Goal: Task Accomplishment & Management: Use online tool/utility

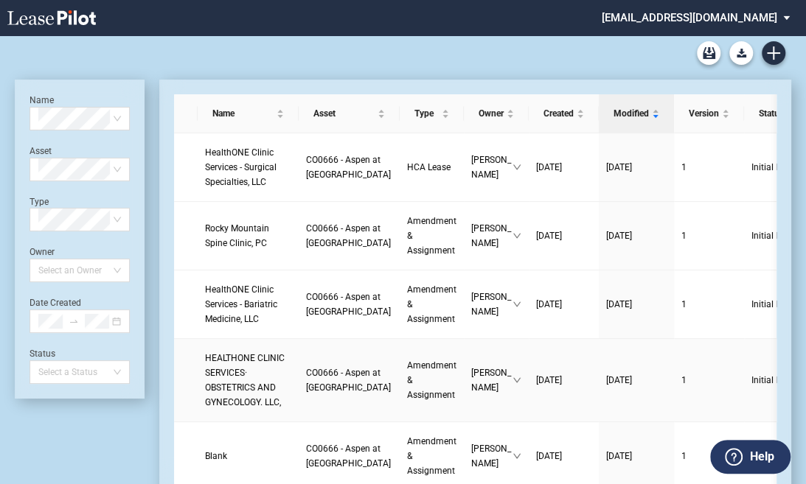
click at [243, 410] on link "HEALTHONE CLINIC SERVICES· OBSTETRICS AND GYNECOLOGY. LLC," at bounding box center [248, 380] width 86 height 59
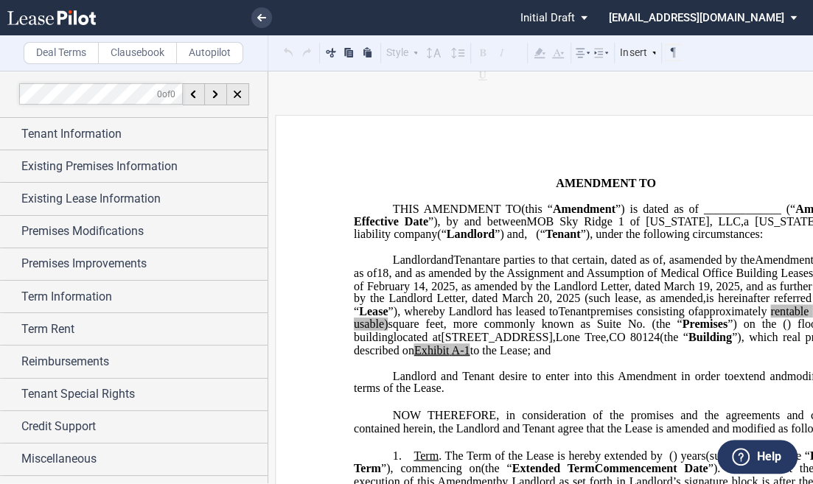
click at [125, 47] on label "Clausebook" at bounding box center [137, 53] width 79 height 22
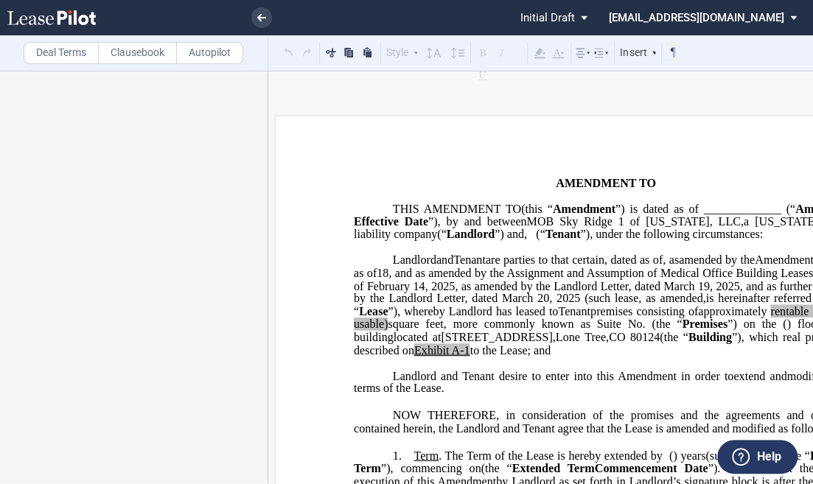
click at [213, 67] on div "Deal Terms Clausebook Autopilot" at bounding box center [134, 52] width 268 height 35
click at [212, 61] on label "Autopilot" at bounding box center [209, 53] width 67 height 22
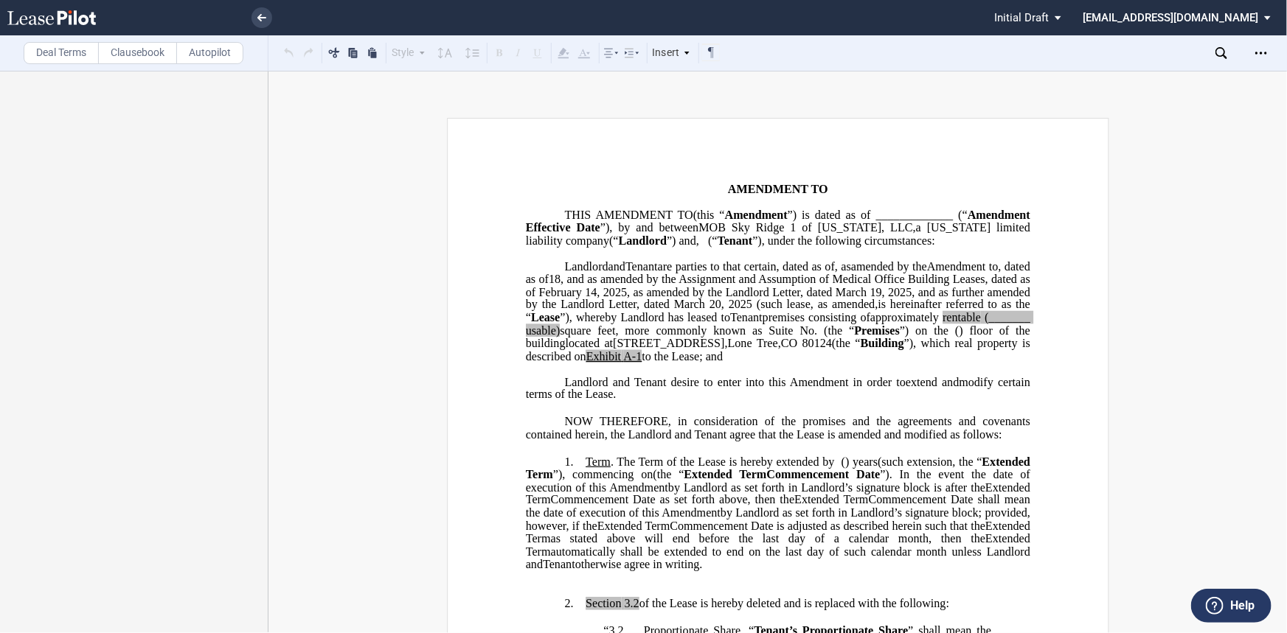
click at [128, 63] on div "Deal Terms Clausebook Autopilot" at bounding box center [134, 52] width 268 height 35
click at [134, 55] on label "Clausebook" at bounding box center [137, 53] width 79 height 22
click at [142, 484] on div at bounding box center [134, 352] width 268 height 562
click at [262, 24] on link at bounding box center [261, 17] width 21 height 21
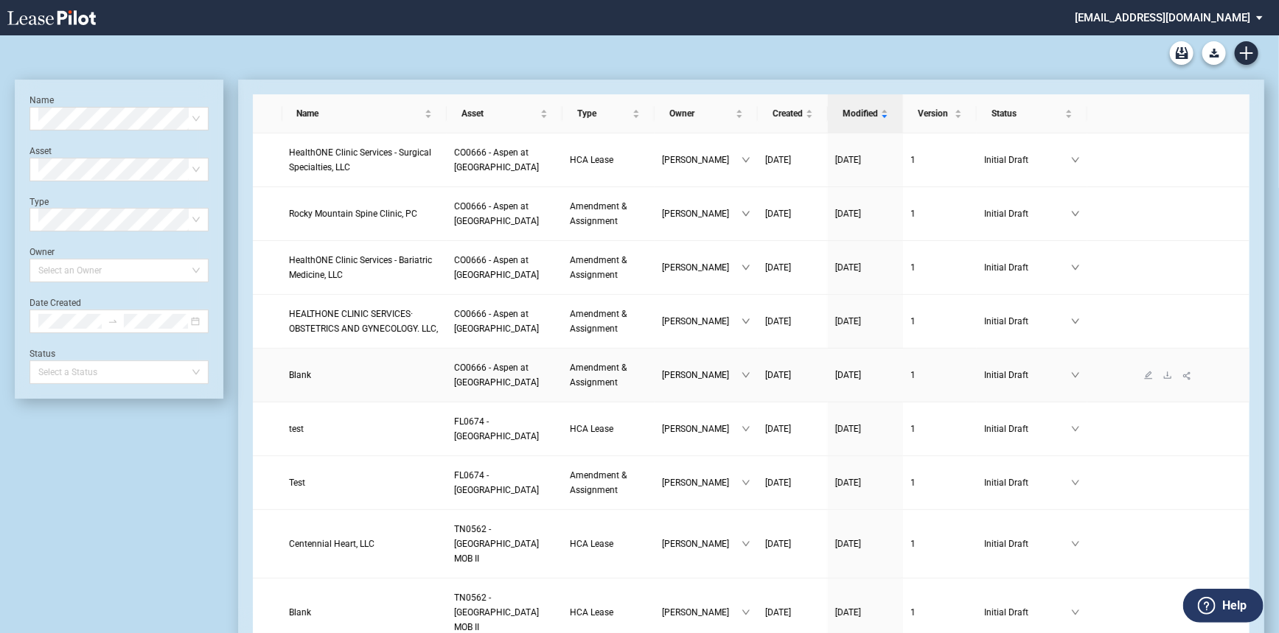
click at [361, 375] on link "Blank" at bounding box center [365, 375] width 150 height 15
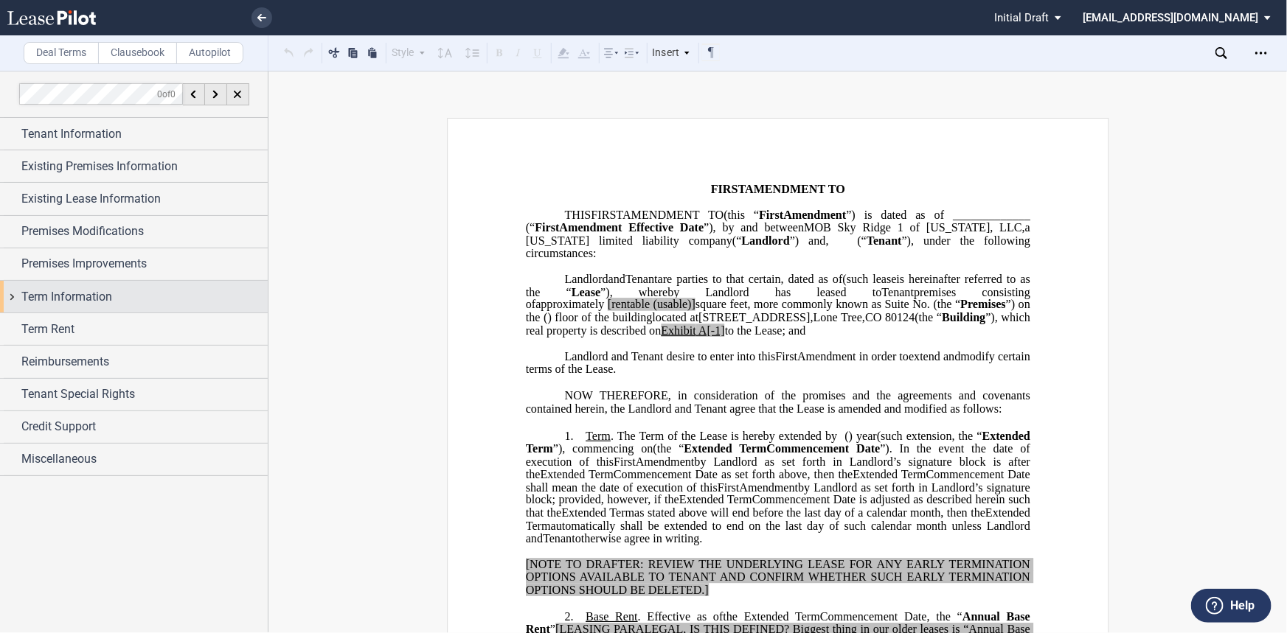
click at [124, 299] on div "Term Information" at bounding box center [144, 297] width 246 height 18
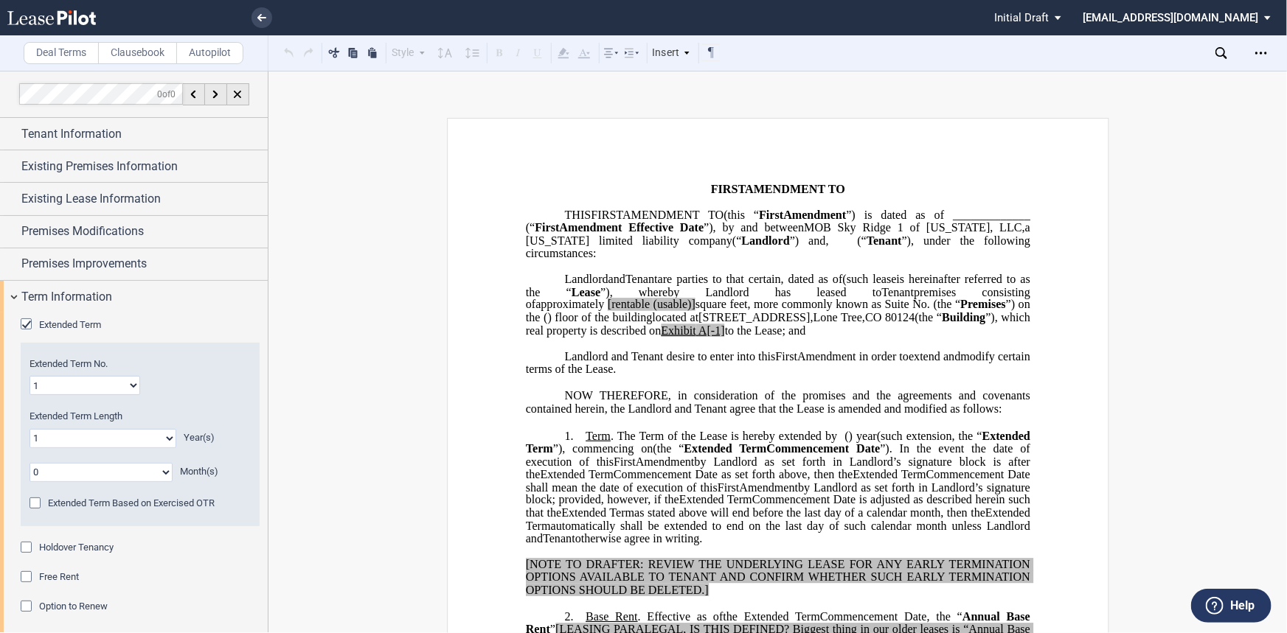
scroll to position [66, 0]
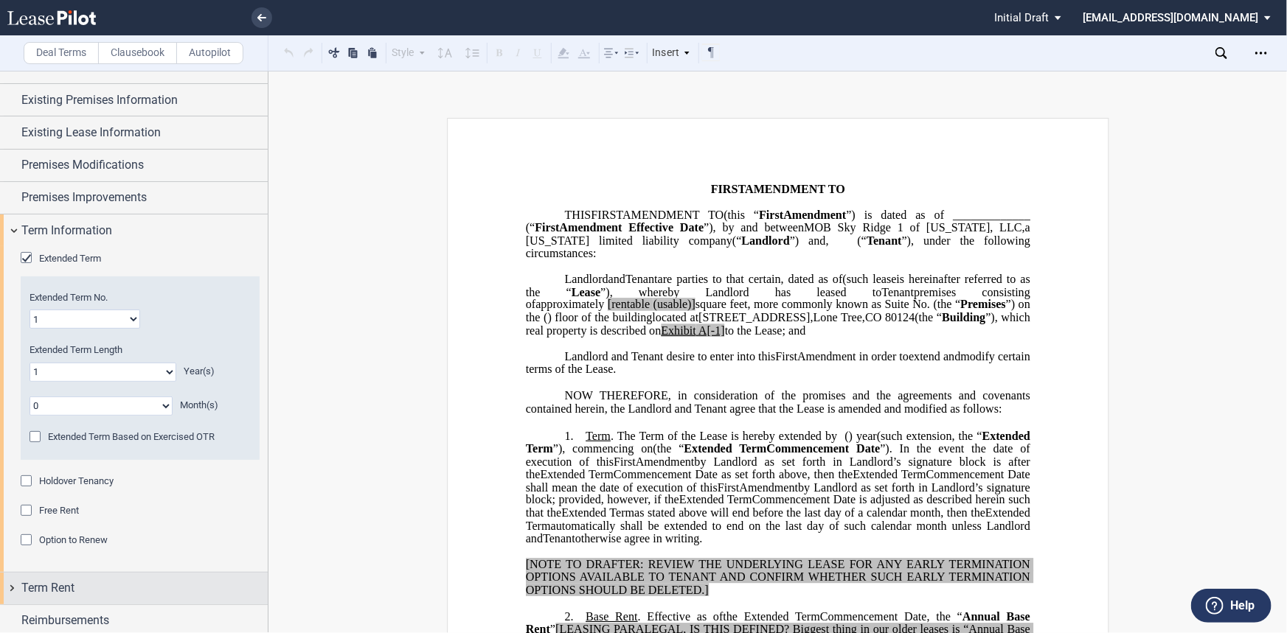
click at [85, 584] on div "Term Rent" at bounding box center [144, 588] width 246 height 18
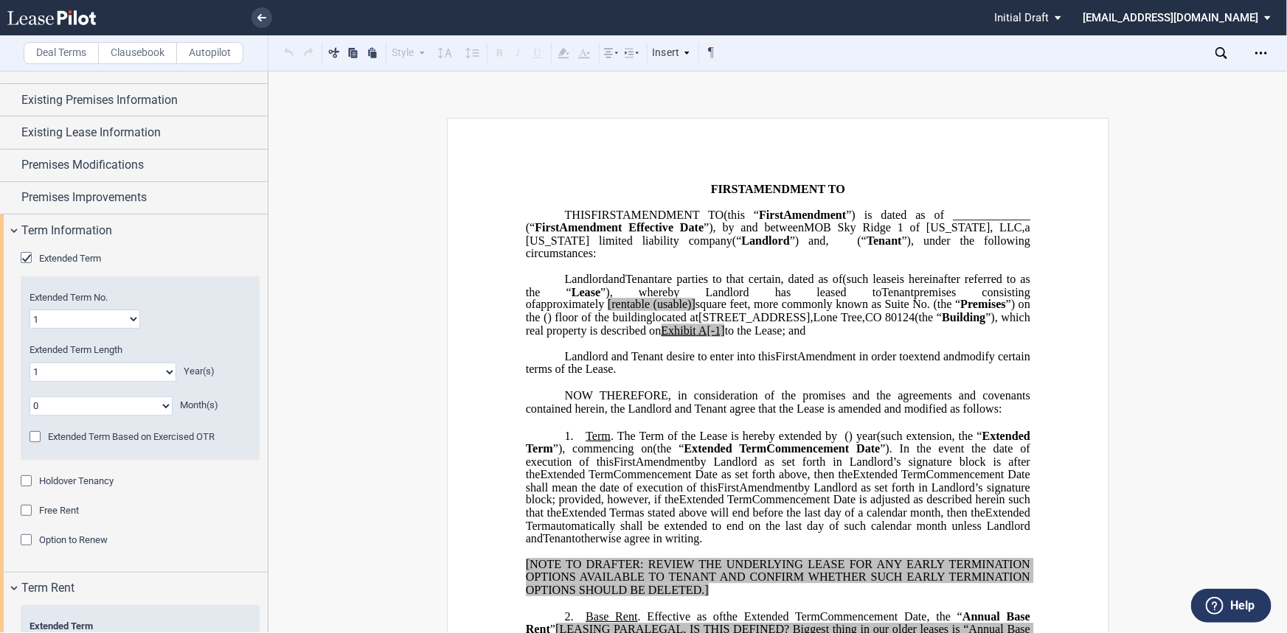
scroll to position [153, 0]
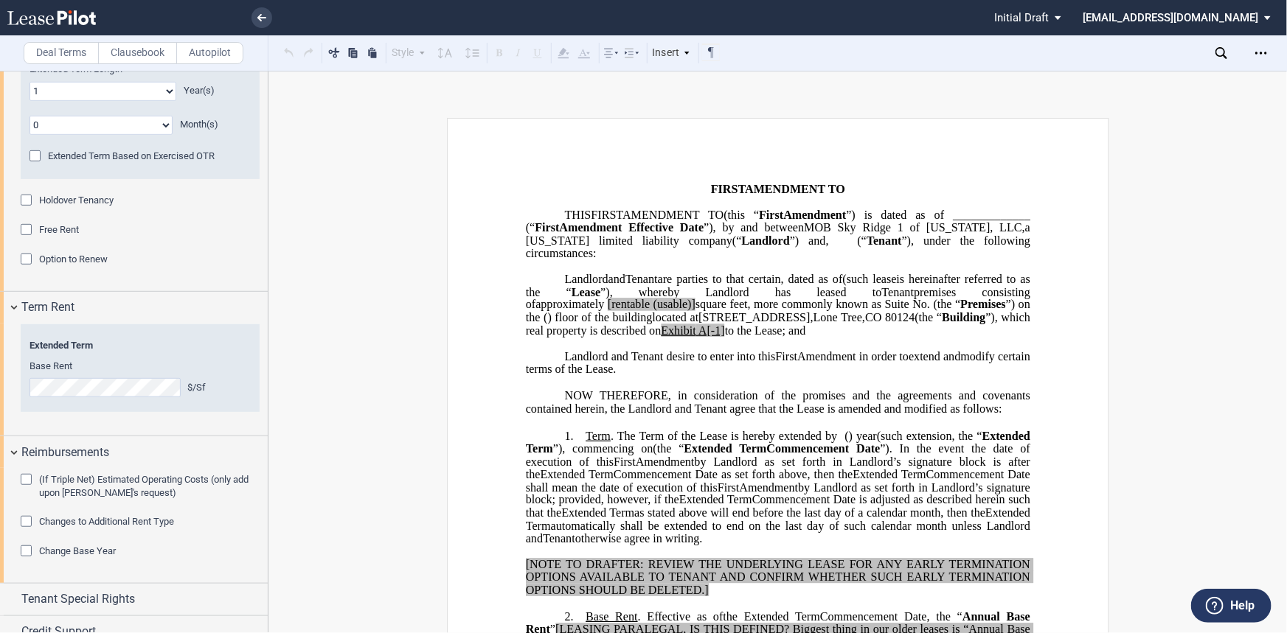
scroll to position [394, 0]
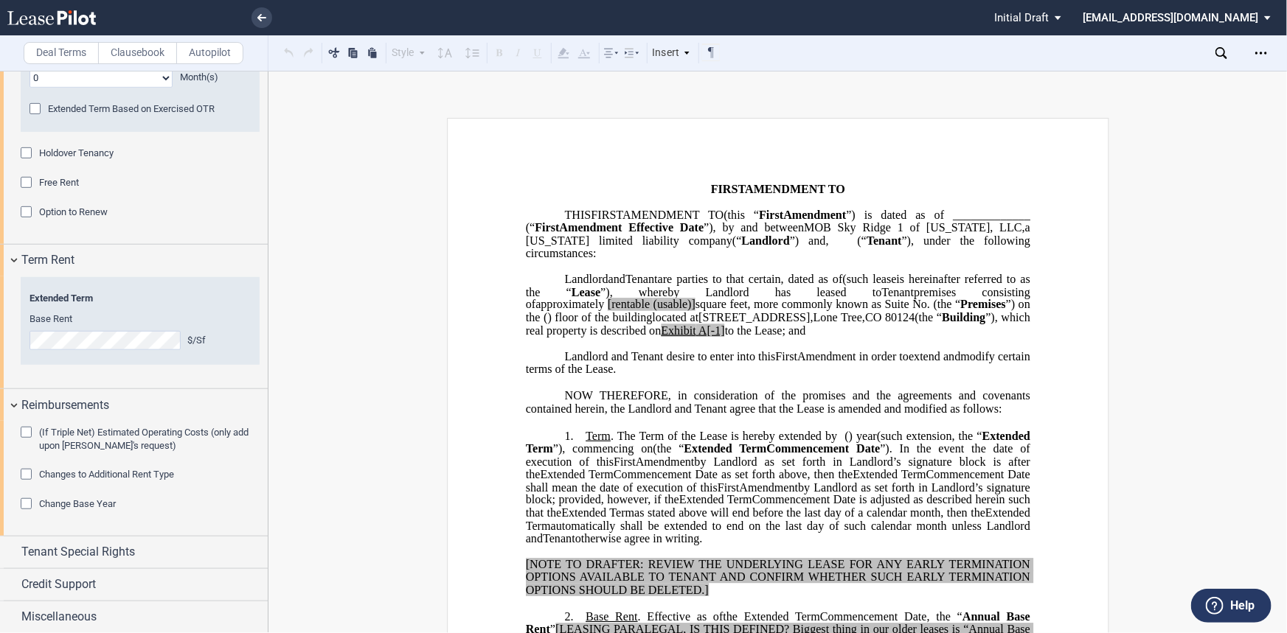
click at [89, 472] on span "Changes to Additional Rent Type" at bounding box center [106, 474] width 135 height 11
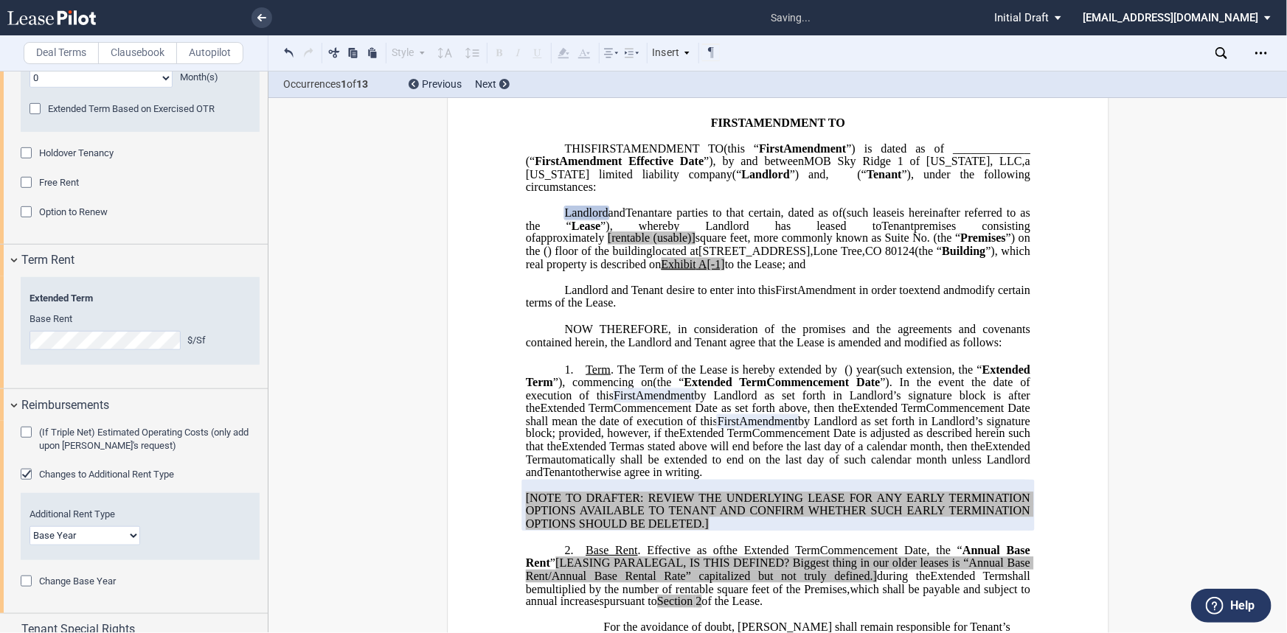
scroll to position [66, 0]
click at [111, 582] on span "Change Base Year" at bounding box center [77, 581] width 77 height 11
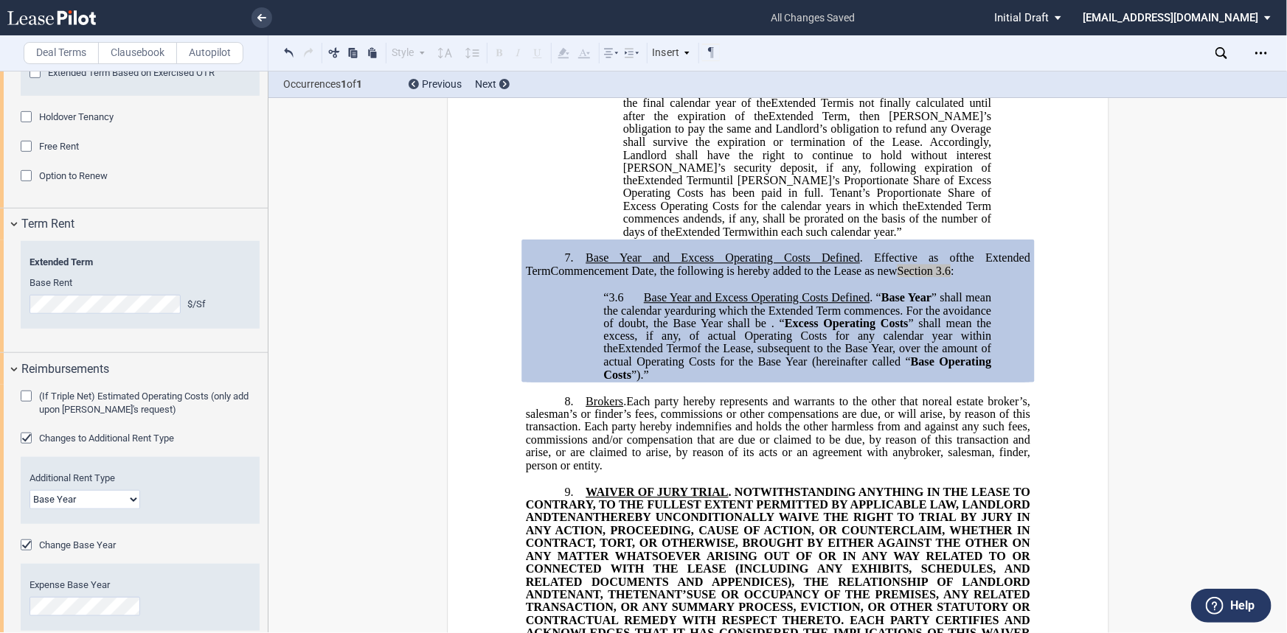
scroll to position [462, 0]
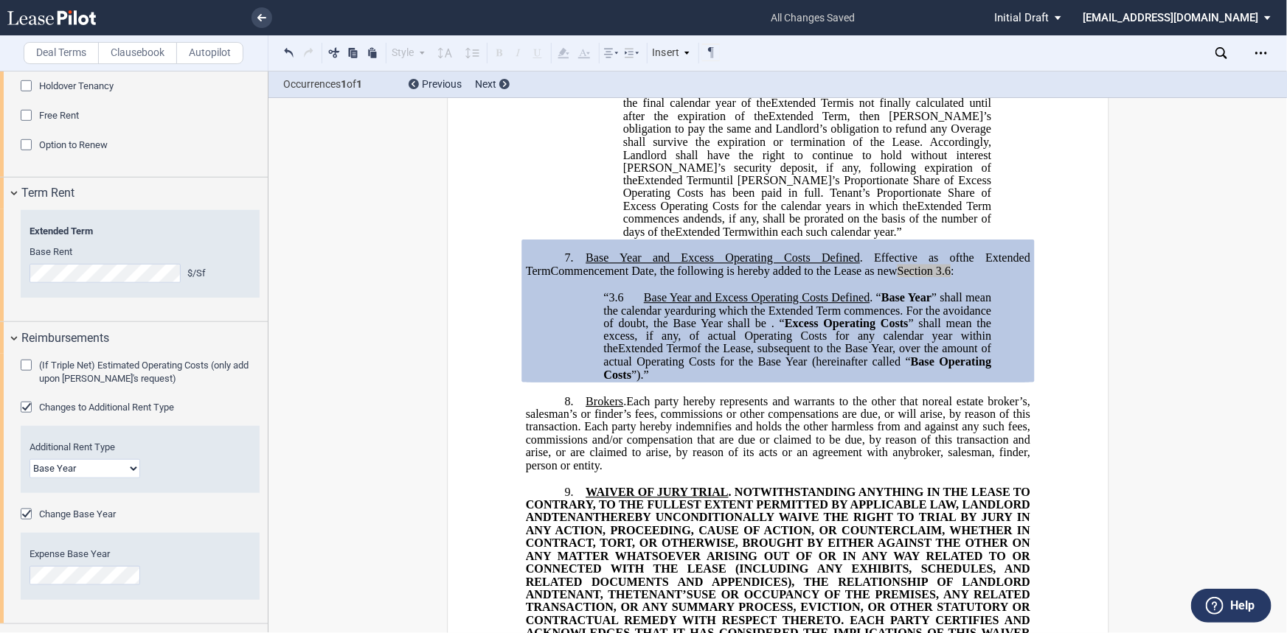
click at [119, 459] on select "Base Year Triple Net" at bounding box center [84, 468] width 111 height 19
click at [131, 410] on span "Changes to Additional Rent Type" at bounding box center [106, 407] width 135 height 11
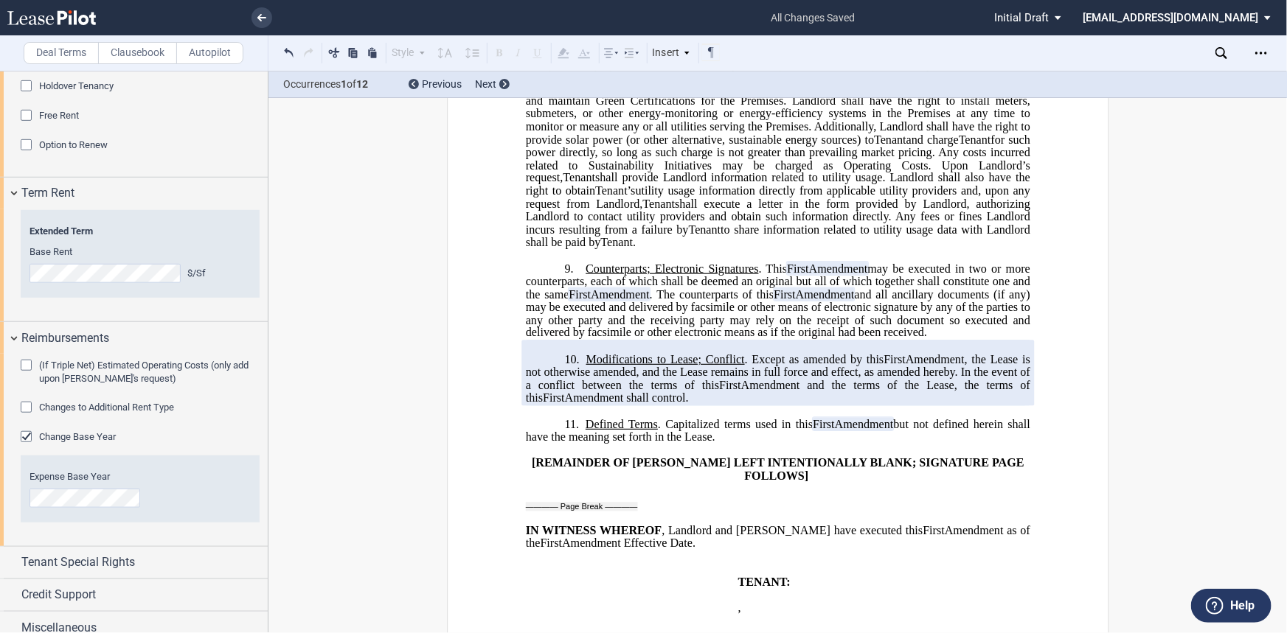
scroll to position [585, 0]
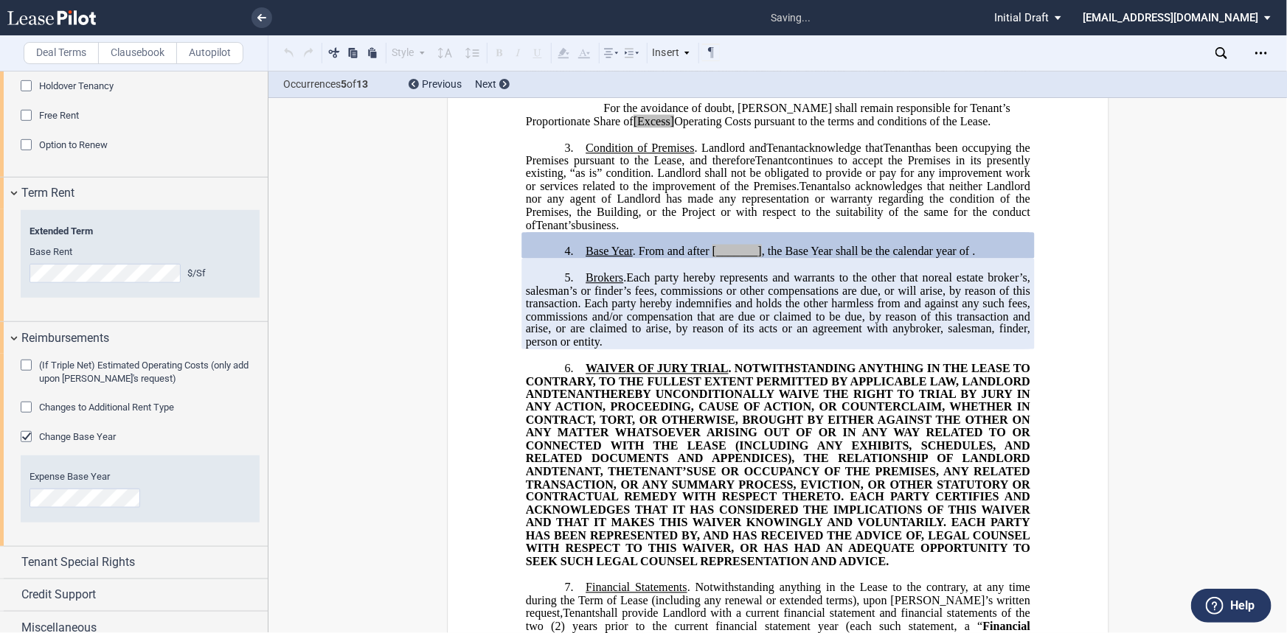
click at [108, 432] on span "Change Base Year" at bounding box center [77, 436] width 77 height 11
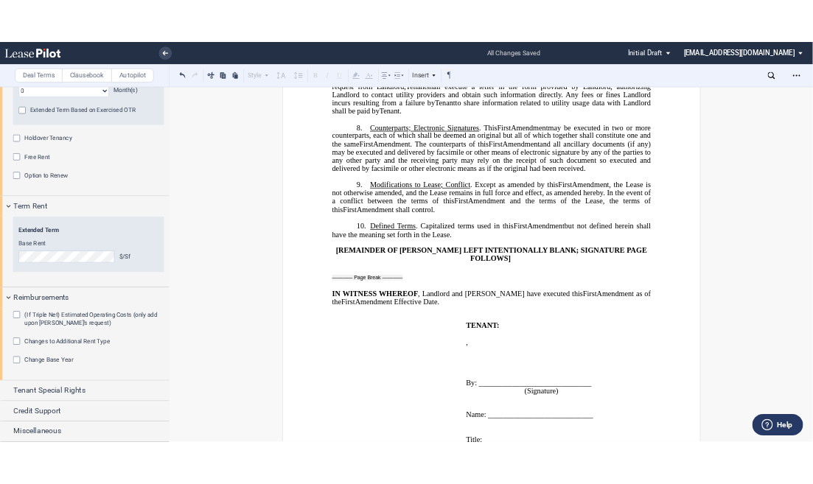
scroll to position [462, 0]
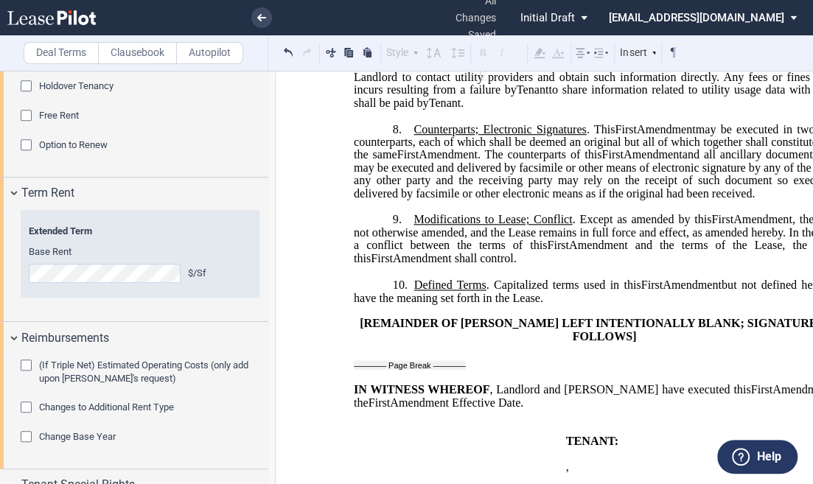
click at [145, 50] on label "Clausebook" at bounding box center [137, 53] width 79 height 22
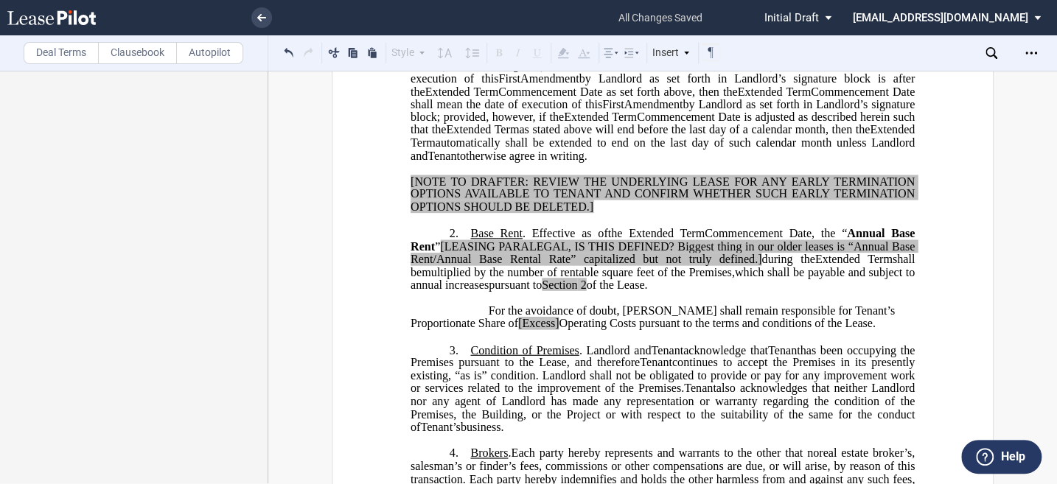
scroll to position [384, 0]
